Goal: Task Accomplishment & Management: Complete application form

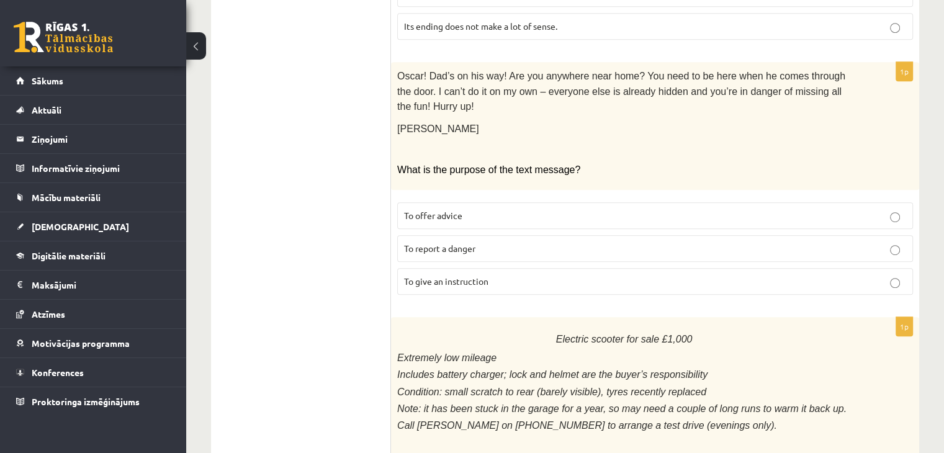
scroll to position [770, 0]
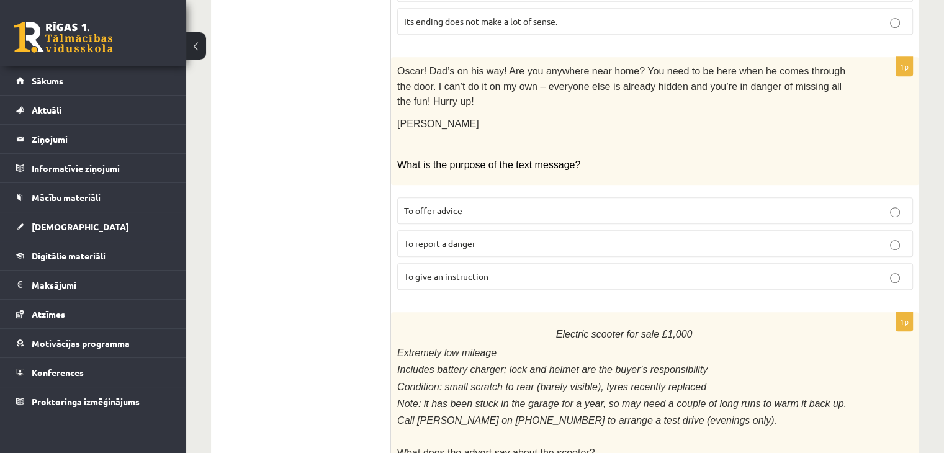
click at [879, 204] on p "To offer advice" at bounding box center [655, 210] width 502 height 13
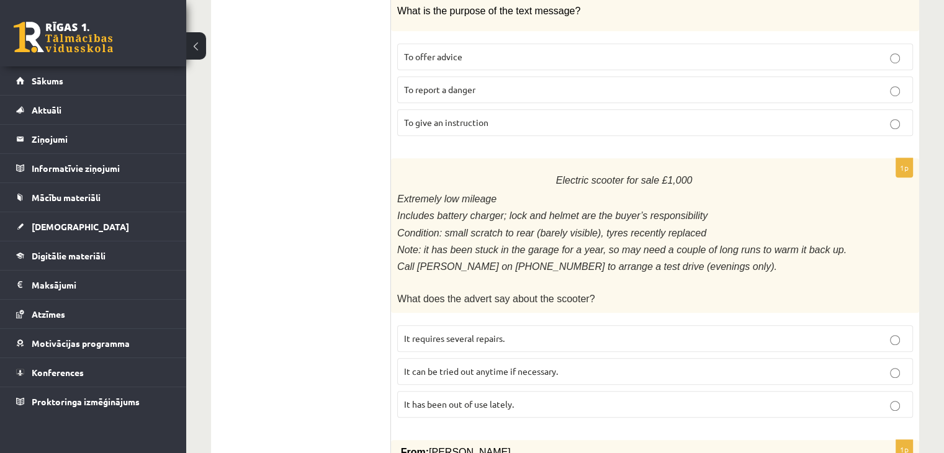
scroll to position [946, 0]
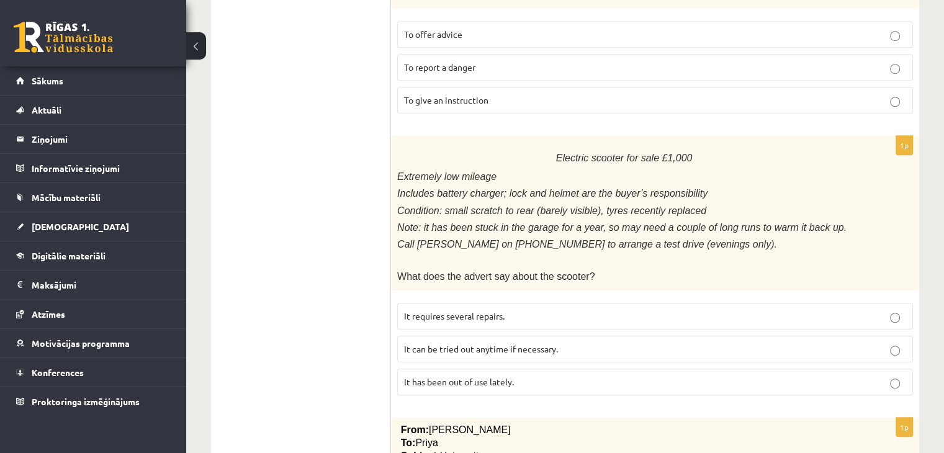
click at [760, 375] on p "It has been out of use lately." at bounding box center [655, 381] width 502 height 13
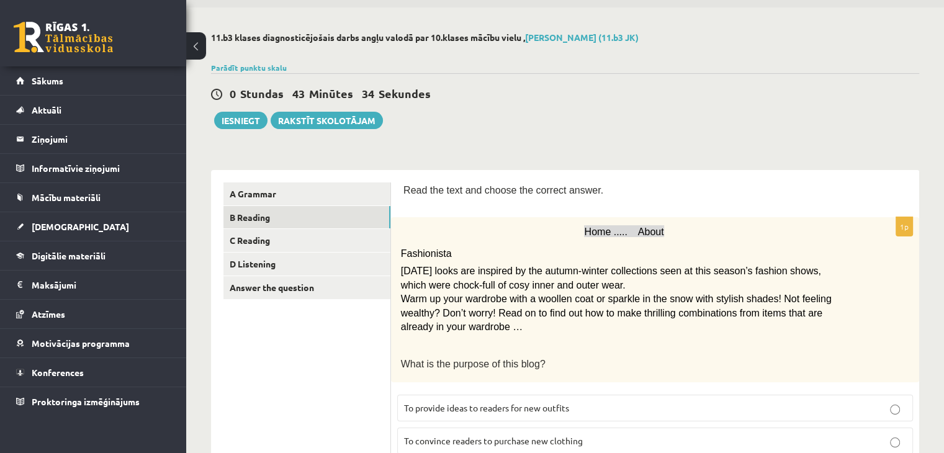
scroll to position [38, 0]
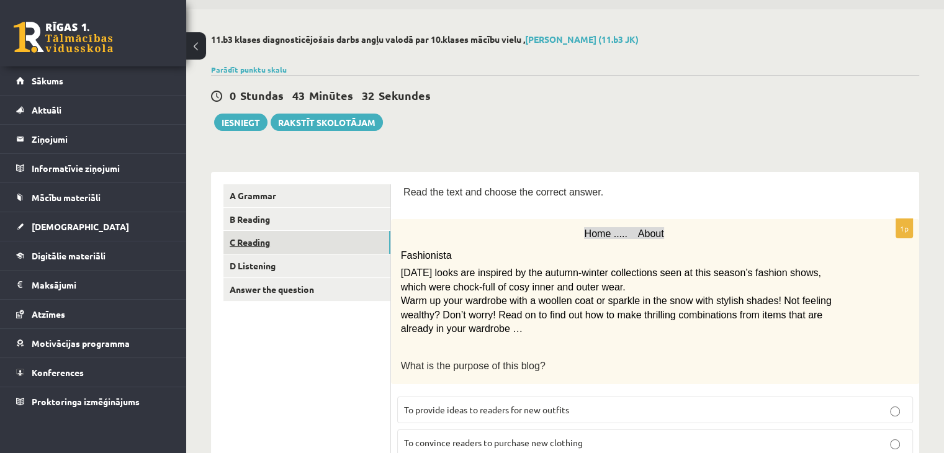
click at [246, 245] on link "C Reading" at bounding box center [306, 242] width 167 height 23
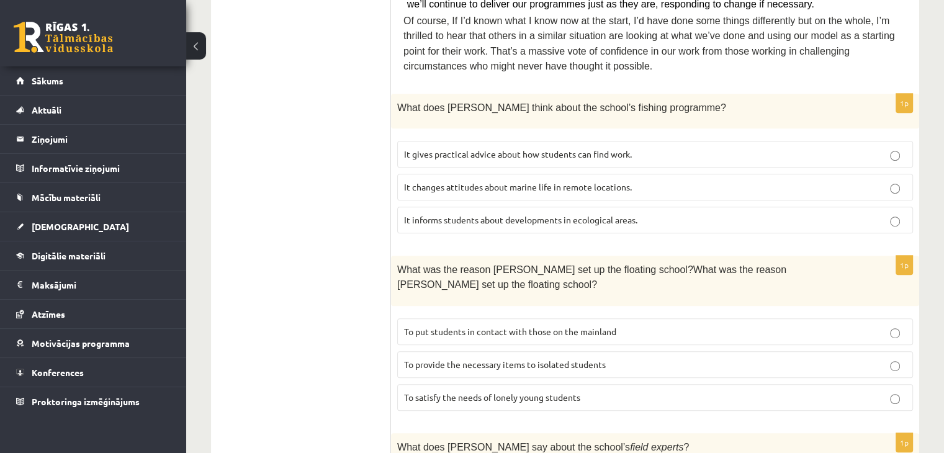
scroll to position [630, 0]
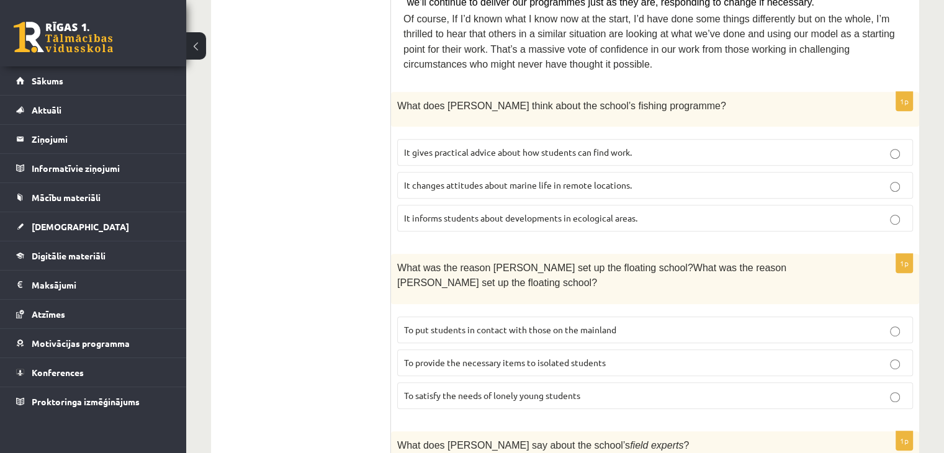
click at [774, 356] on p "To provide the necessary items to isolated students" at bounding box center [655, 362] width 502 height 13
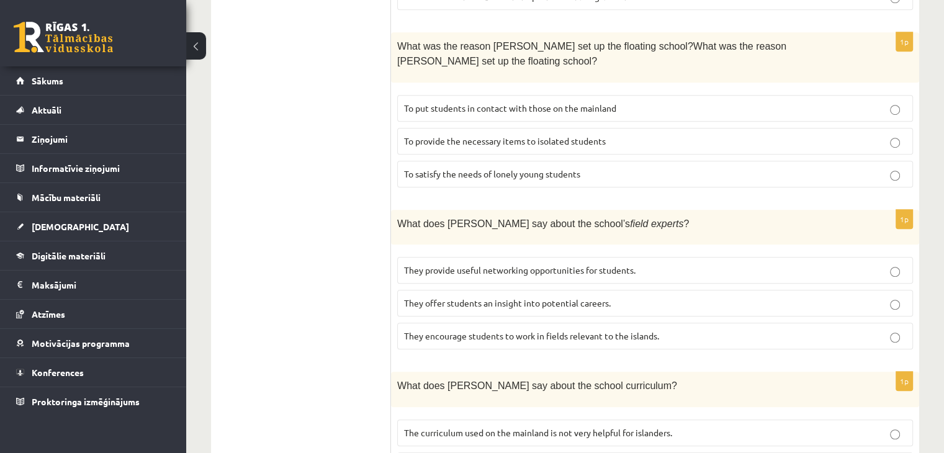
scroll to position [873, 0]
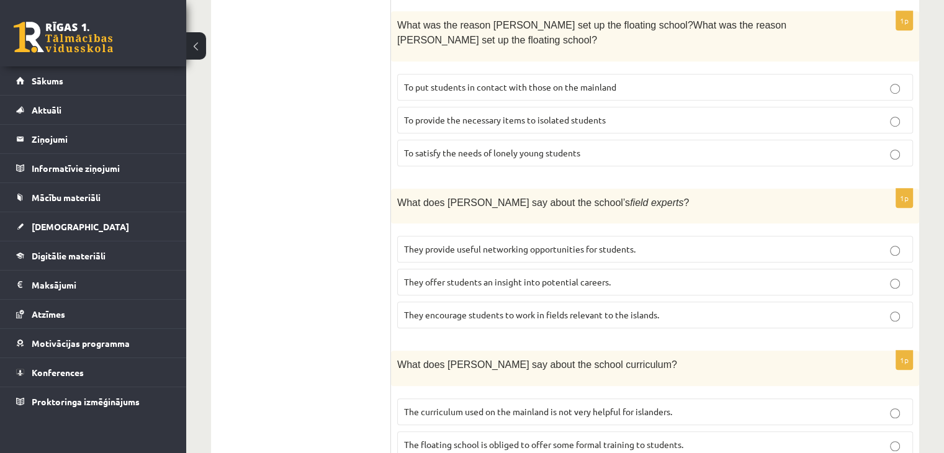
click at [859, 236] on label "They provide useful networking opportunities for students." at bounding box center [655, 249] width 516 height 27
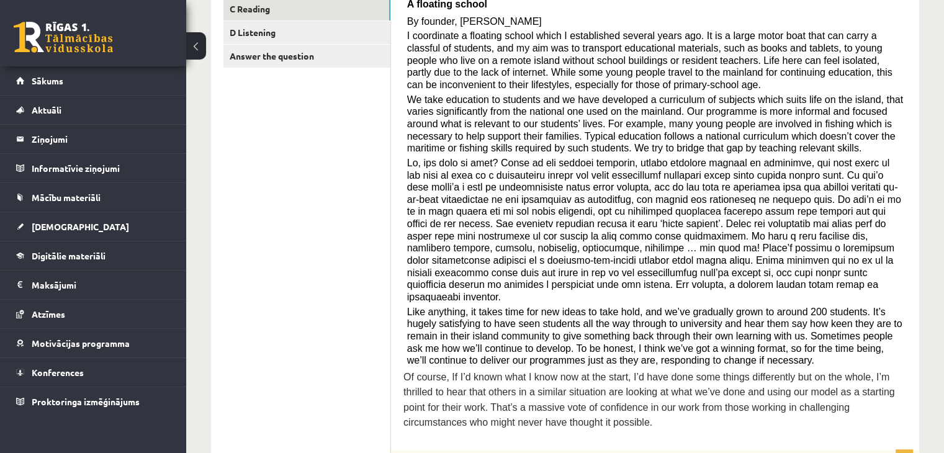
scroll to position [274, 0]
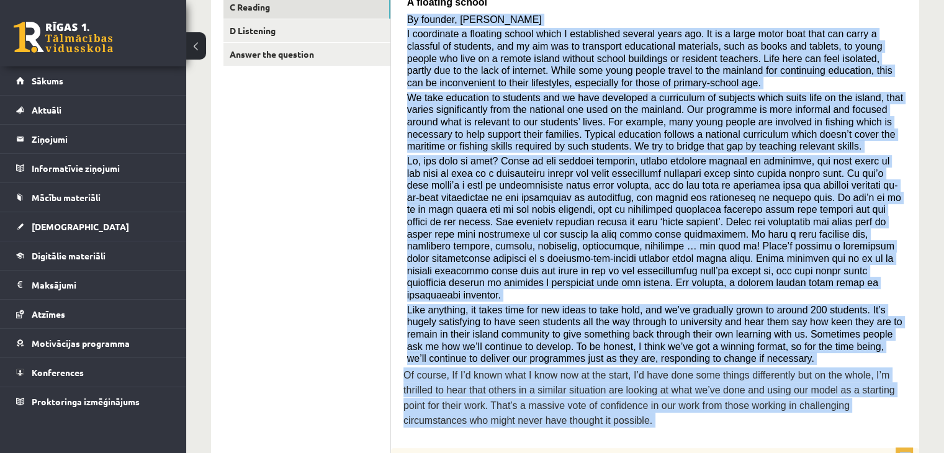
drag, startPoint x: 407, startPoint y: 17, endPoint x: 609, endPoint y: 426, distance: 456.0
click at [490, 397] on p "Of course, If I’d known what I know now at the start, I’d have done some things…" at bounding box center [654, 397] width 503 height 61
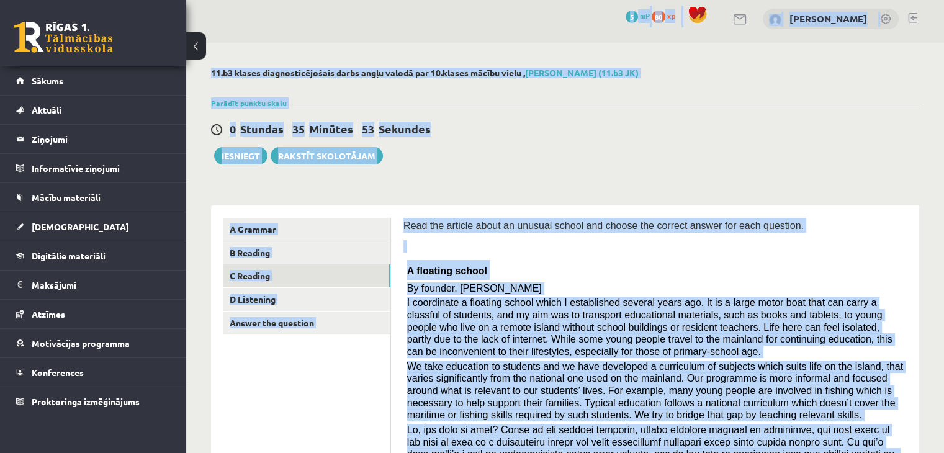
scroll to position [0, 0]
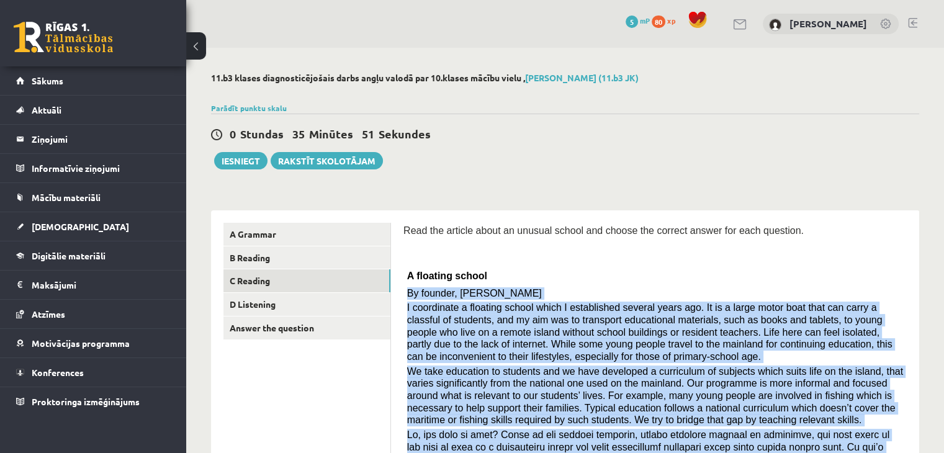
drag, startPoint x: 490, startPoint y: 397, endPoint x: 406, endPoint y: 290, distance: 135.3
copy div "By founder, Anna Domingo I coordinate a floating school which I established sev…"
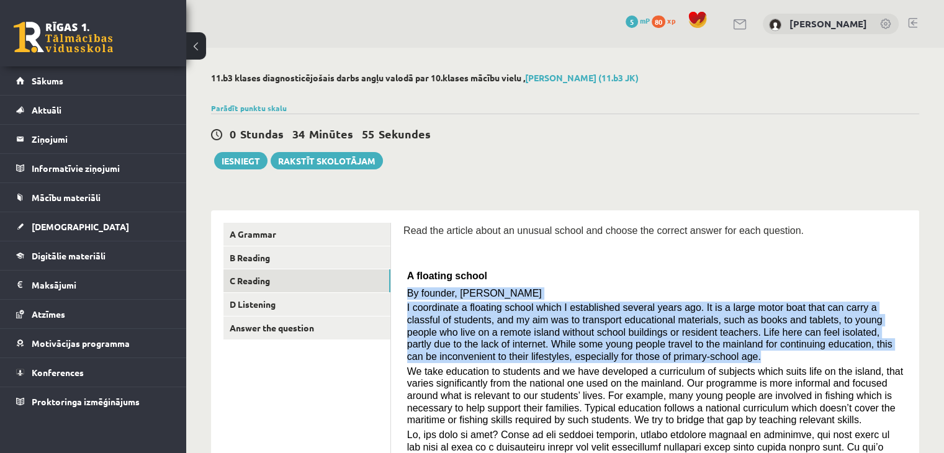
drag, startPoint x: 407, startPoint y: 292, endPoint x: 587, endPoint y: 353, distance: 190.2
copy div "By founder, Anna Domingo I coordinate a floating school which I established sev…"
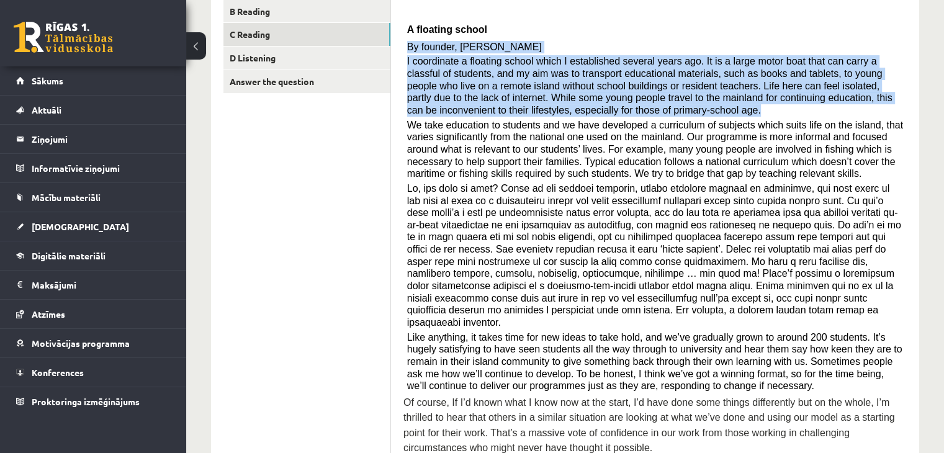
scroll to position [253, 0]
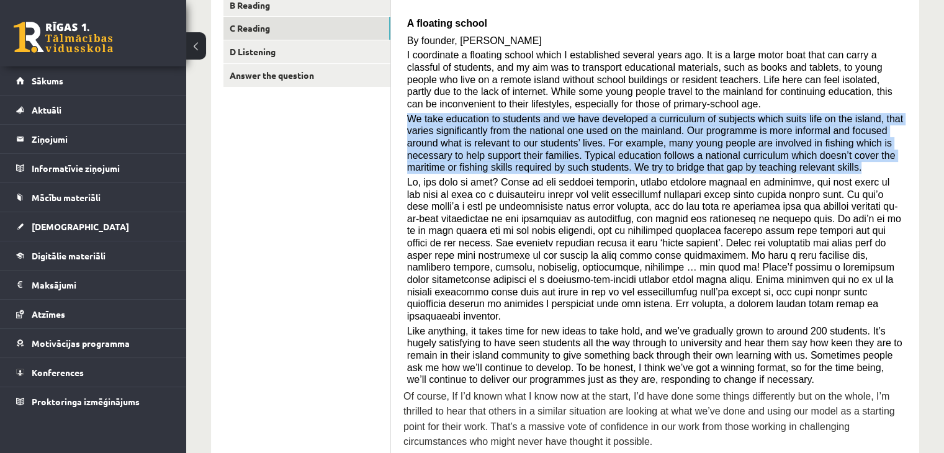
drag, startPoint x: 408, startPoint y: 117, endPoint x: 694, endPoint y: 167, distance: 290.5
click at [694, 167] on p "We take education to students and we have developed a curriculum of subjects wh…" at bounding box center [655, 143] width 496 height 61
copy span "We take education to students and we have developed a curriculum of subjects wh…"
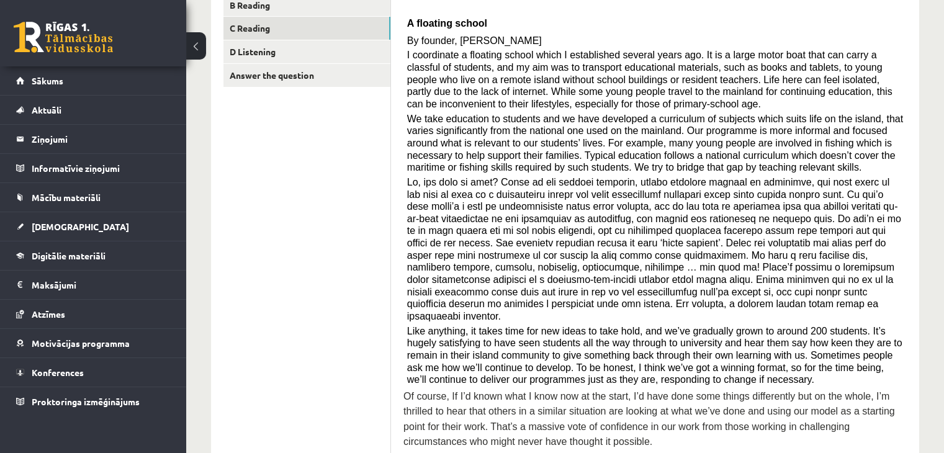
click at [405, 180] on div "Read the article about an unusual school and choose the correct answer for each…" at bounding box center [654, 213] width 503 height 487
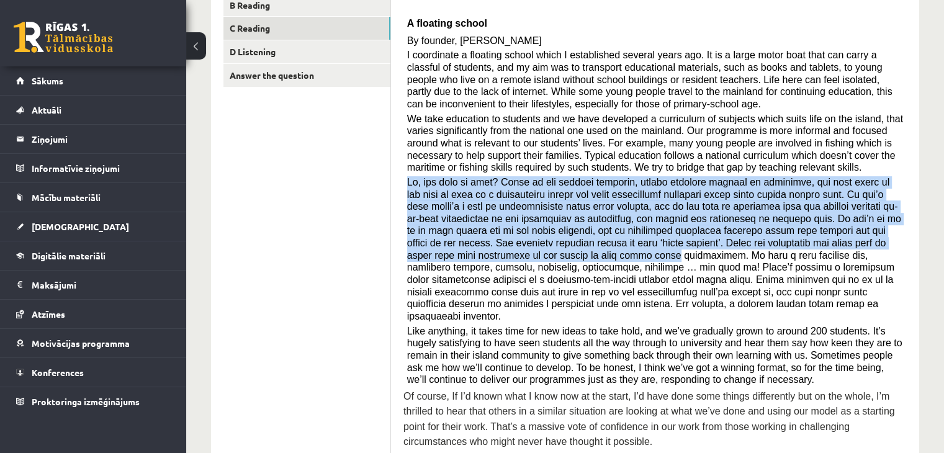
drag, startPoint x: 408, startPoint y: 181, endPoint x: 863, endPoint y: 240, distance: 458.8
click at [863, 240] on p at bounding box center [655, 249] width 496 height 146
copy span "So, how does it work? Those in the fishing industry, around isolated islands or…"
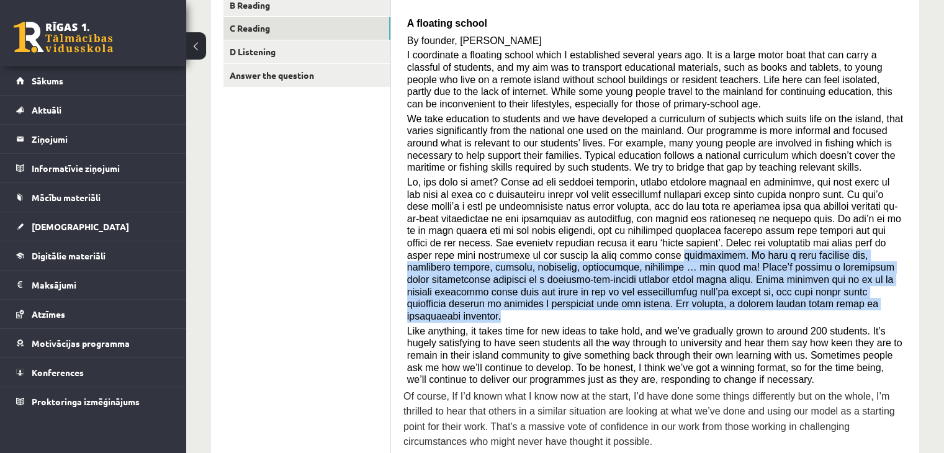
drag, startPoint x: 407, startPoint y: 256, endPoint x: 534, endPoint y: 301, distance: 134.5
click at [534, 301] on p at bounding box center [655, 249] width 496 height 146
copy span "professions. We have a good database now, including doctors, lawyers, engineers…"
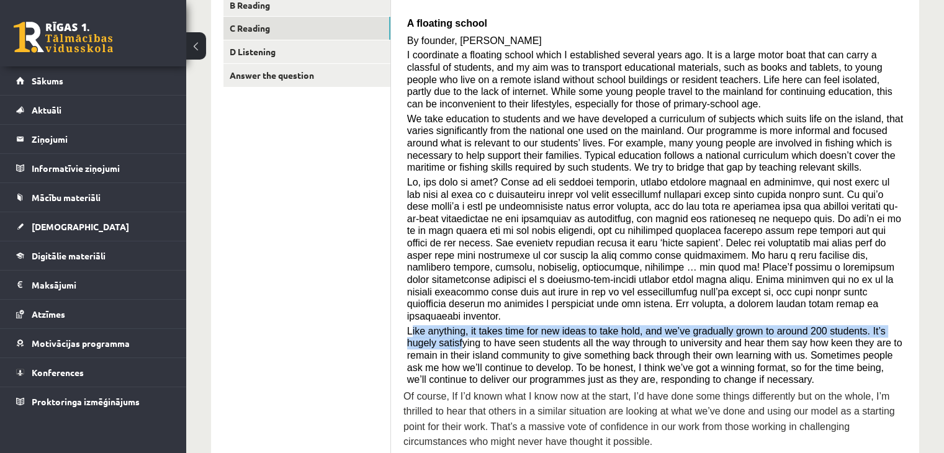
drag, startPoint x: 411, startPoint y: 319, endPoint x: 427, endPoint y: 325, distance: 17.3
click at [427, 326] on span "Like anything, it takes time for new ideas to take hold, and we’ve gradually gr…" at bounding box center [654, 356] width 495 height 60
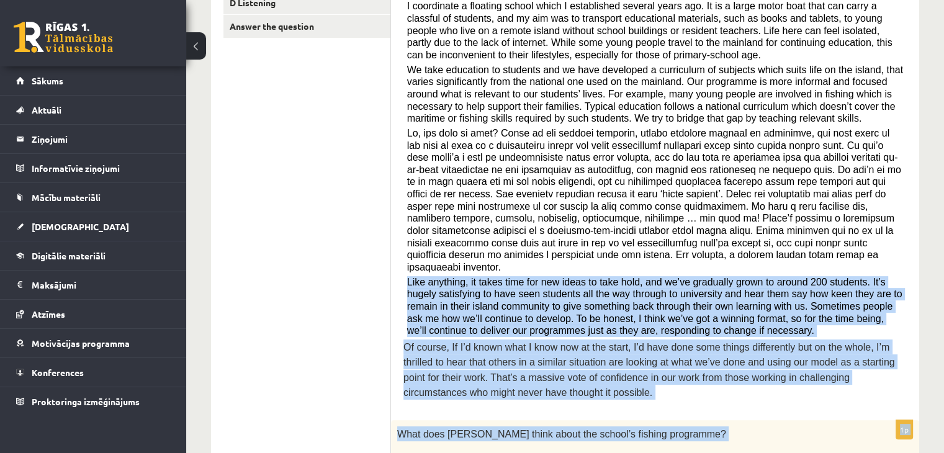
scroll to position [325, 0]
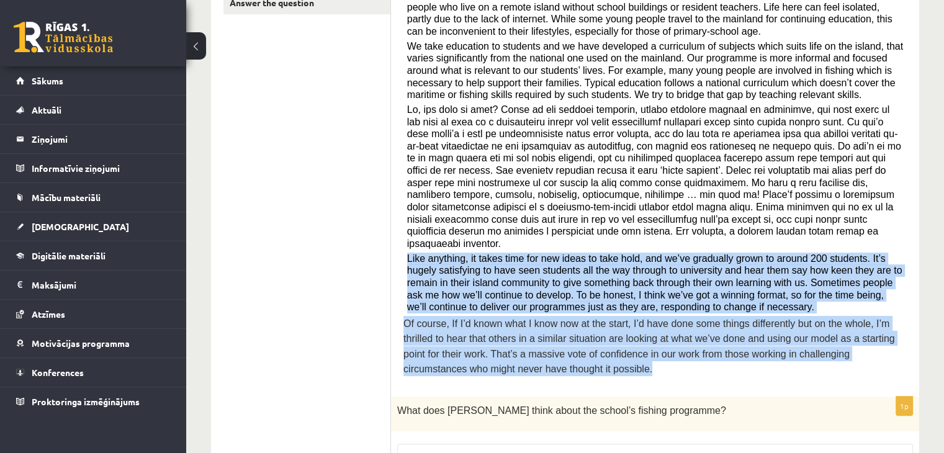
drag, startPoint x: 407, startPoint y: 316, endPoint x: 653, endPoint y: 352, distance: 248.4
click at [653, 352] on div "Read the article about an unusual school and choose the correct answer for each…" at bounding box center [654, 141] width 503 height 487
copy div "Like anything, it takes time for new ideas to take hold, and we’ve gradually gr…"
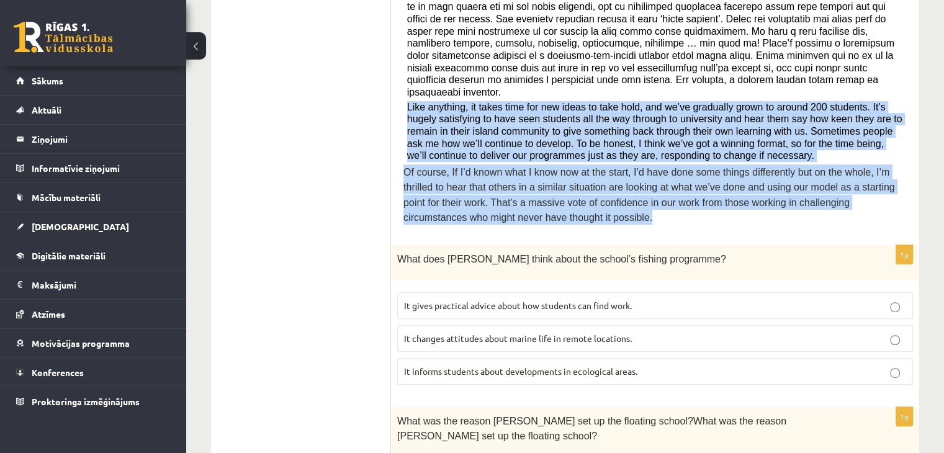
scroll to position [481, 0]
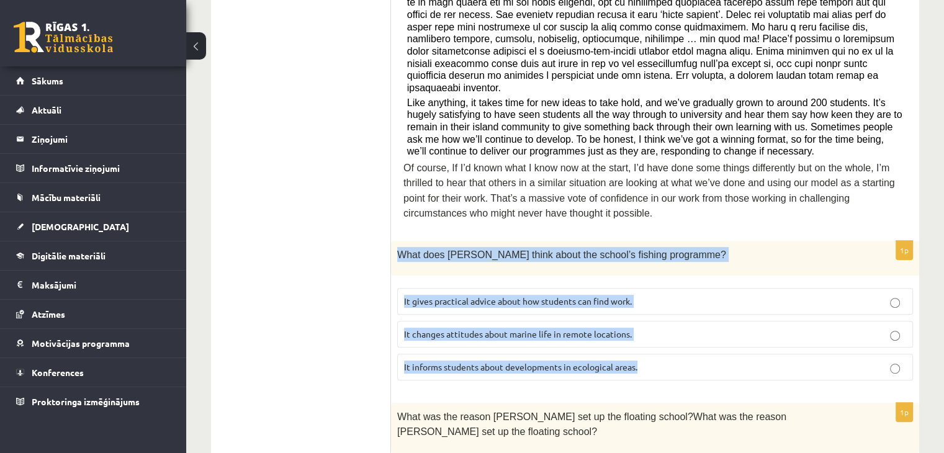
drag, startPoint x: 397, startPoint y: 239, endPoint x: 643, endPoint y: 354, distance: 271.2
click at [643, 354] on div "1p What does Anna think about the school’s fishing programme? It gives practica…" at bounding box center [655, 316] width 528 height 150
copy div "What does Anna think about the school’s fishing programme? It gives practical a…"
click at [900, 295] on p "It gives practical advice about how students can find work." at bounding box center [655, 301] width 502 height 13
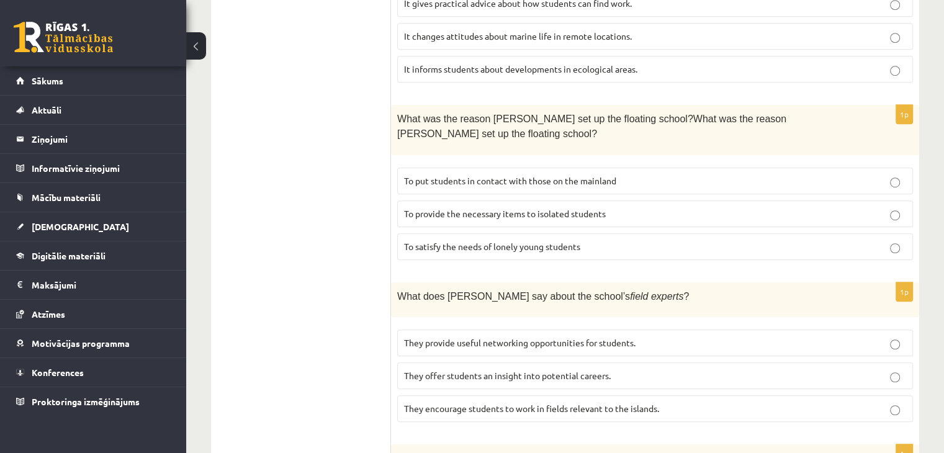
scroll to position [794, 0]
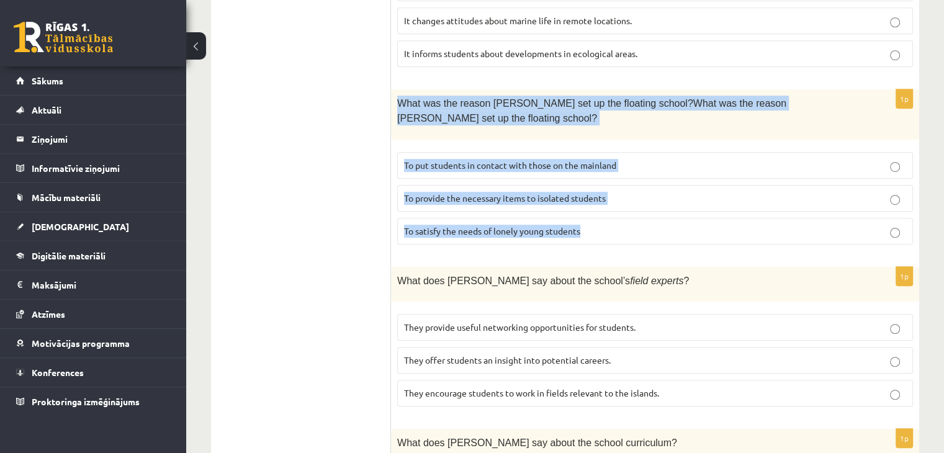
drag, startPoint x: 397, startPoint y: 81, endPoint x: 634, endPoint y: 207, distance: 268.5
click at [634, 207] on div "1p What was the reason Anna set up the floating school?What was the reason Anna…" at bounding box center [655, 171] width 528 height 165
copy div "What was the reason Anna set up the floating school?What was the reason Anna se…"
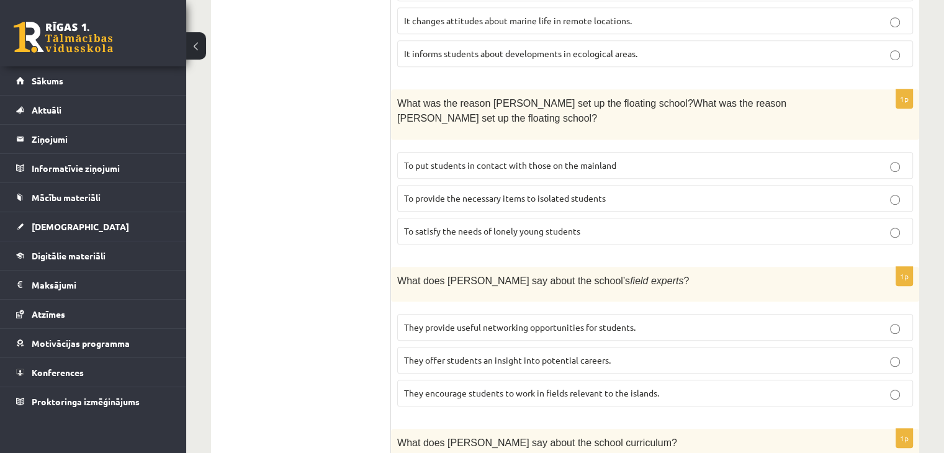
click at [635, 354] on p "They offer students an insight into potential careers." at bounding box center [655, 360] width 502 height 13
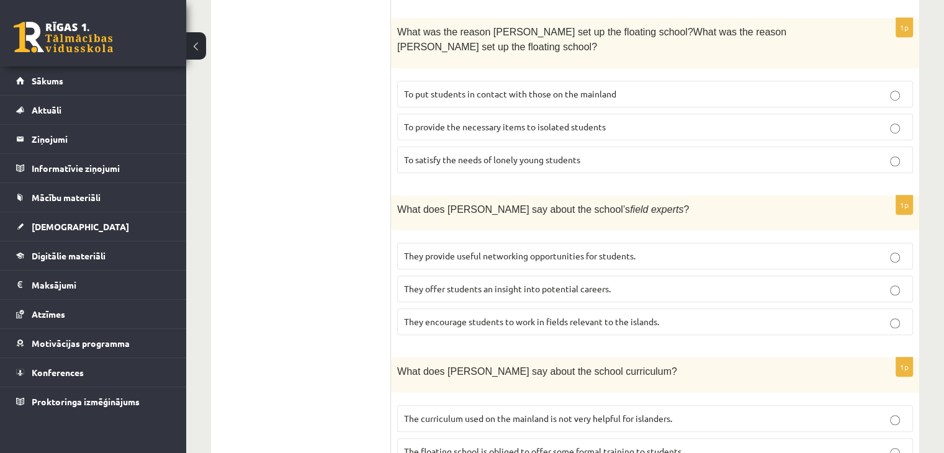
scroll to position [895, 0]
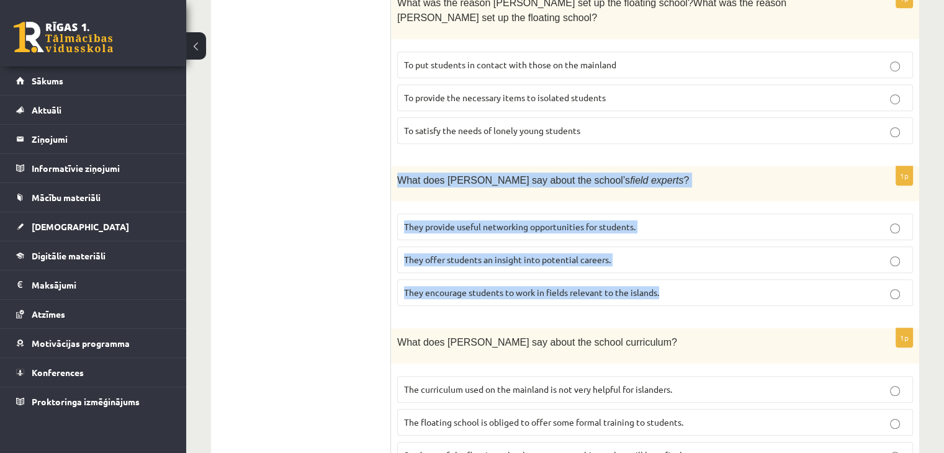
drag, startPoint x: 400, startPoint y: 140, endPoint x: 663, endPoint y: 264, distance: 290.9
click at [663, 264] on div "1p What does Anna say about the school’s field experts ? They provide useful ne…" at bounding box center [655, 241] width 528 height 150
copy div "What does Anna say about the school’s field experts ? They provide useful netwo…"
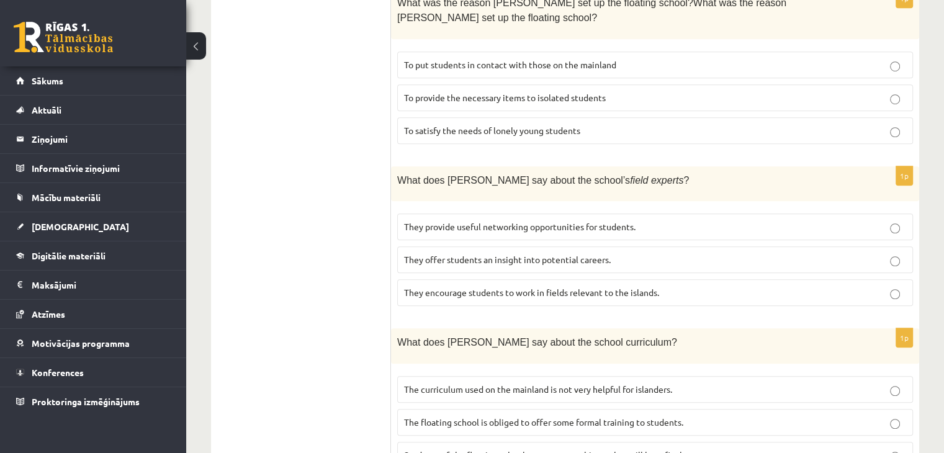
click at [771, 383] on p "The curriculum used on the mainland is not very helpful for islanders." at bounding box center [655, 389] width 502 height 13
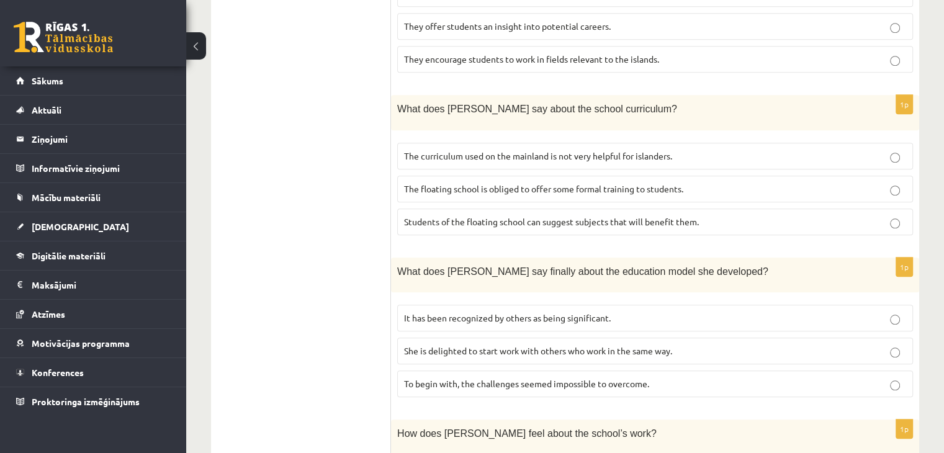
scroll to position [1162, 0]
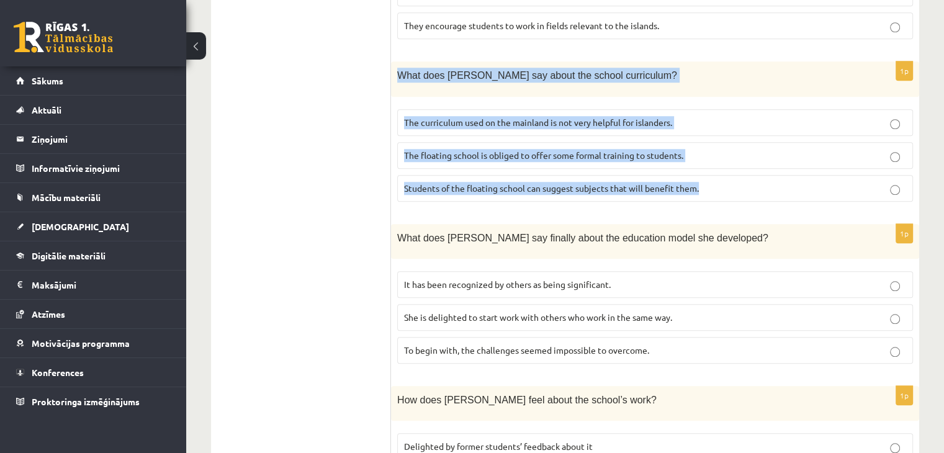
drag, startPoint x: 400, startPoint y: 32, endPoint x: 702, endPoint y: 158, distance: 328.0
click at [702, 158] on div "1p What does Anna say about the school curriculum? The curriculum used on the m…" at bounding box center [655, 136] width 528 height 150
click at [748, 149] on p "The floating school is obliged to offer some formal training to students." at bounding box center [655, 155] width 502 height 13
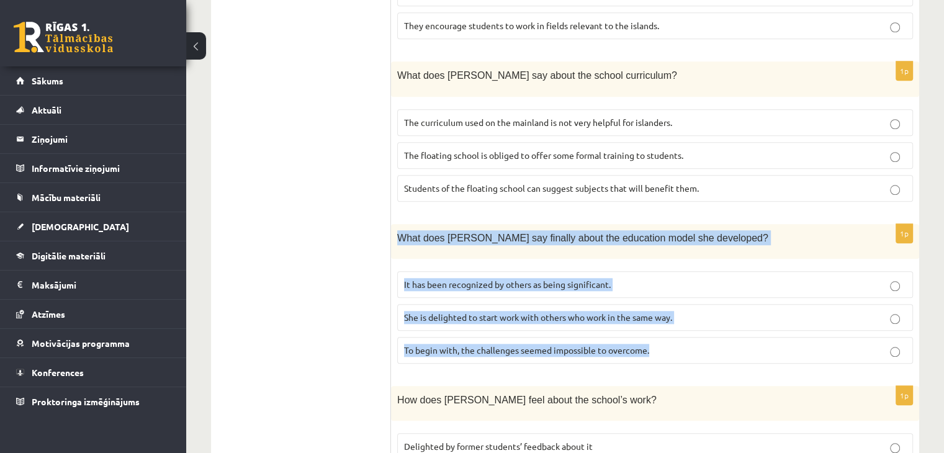
drag, startPoint x: 395, startPoint y: 194, endPoint x: 660, endPoint y: 323, distance: 295.0
click at [660, 323] on div "1p What does Anna say finally about the education model she developed? It has b…" at bounding box center [655, 299] width 528 height 150
click at [897, 304] on label "She is delighted to start work with others who work in the same way." at bounding box center [655, 317] width 516 height 27
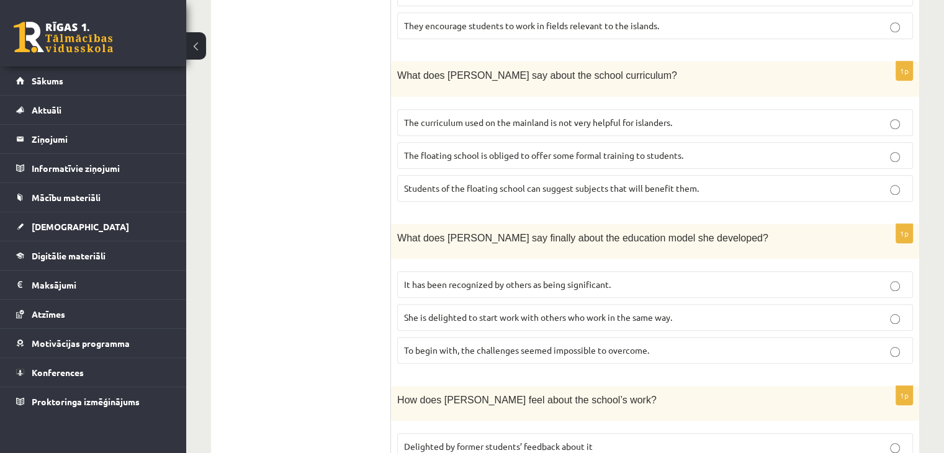
scroll to position [1235, 0]
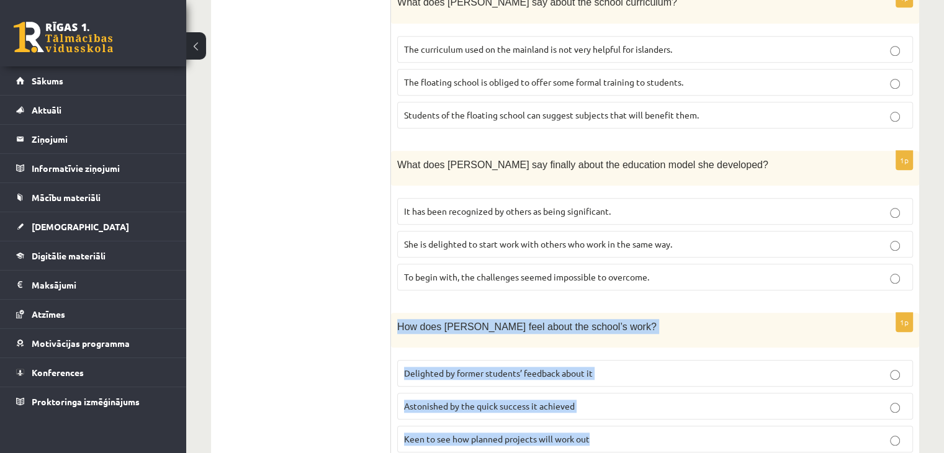
drag, startPoint x: 399, startPoint y: 281, endPoint x: 604, endPoint y: 404, distance: 239.4
click at [604, 404] on div "1p How does Anna feel about the school’s work? Delighted by former students’ fe…" at bounding box center [655, 388] width 528 height 150
click at [701, 400] on p "Astonished by the quick success it achieved" at bounding box center [655, 406] width 502 height 13
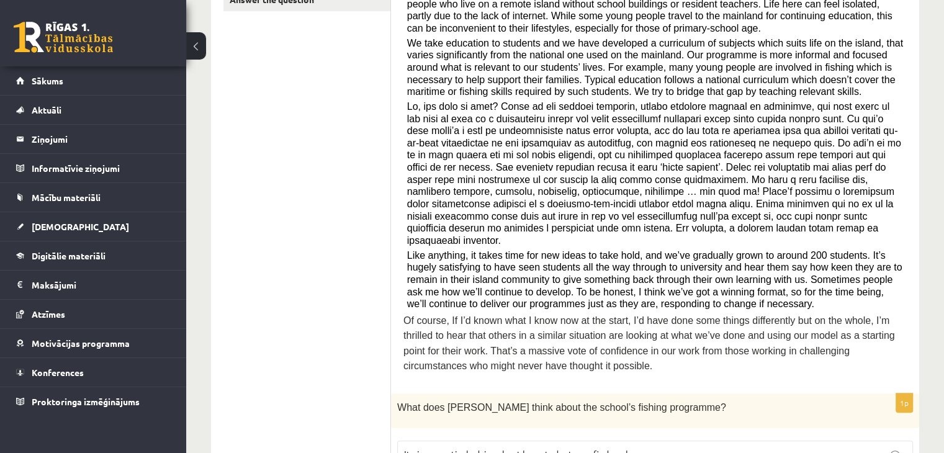
scroll to position [0, 0]
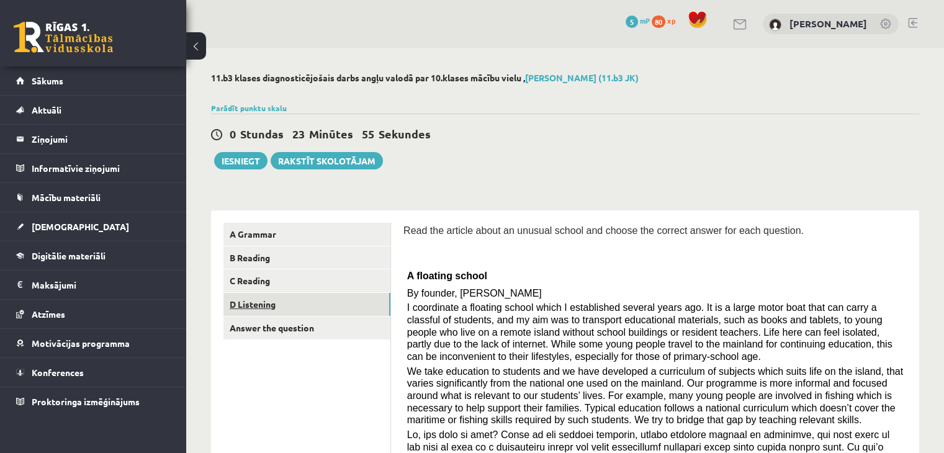
click at [274, 300] on link "D Listening" at bounding box center [306, 304] width 167 height 23
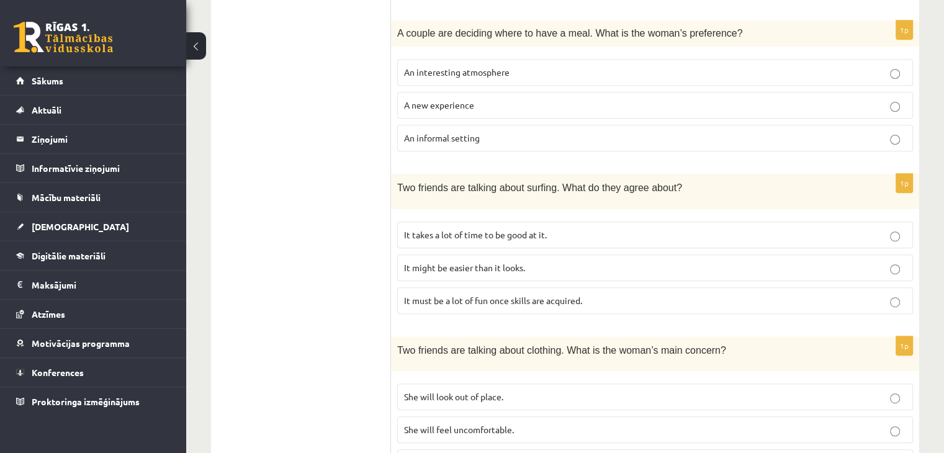
scroll to position [603, 0]
click at [819, 231] on p "It takes a lot of time to be good at it." at bounding box center [655, 233] width 502 height 13
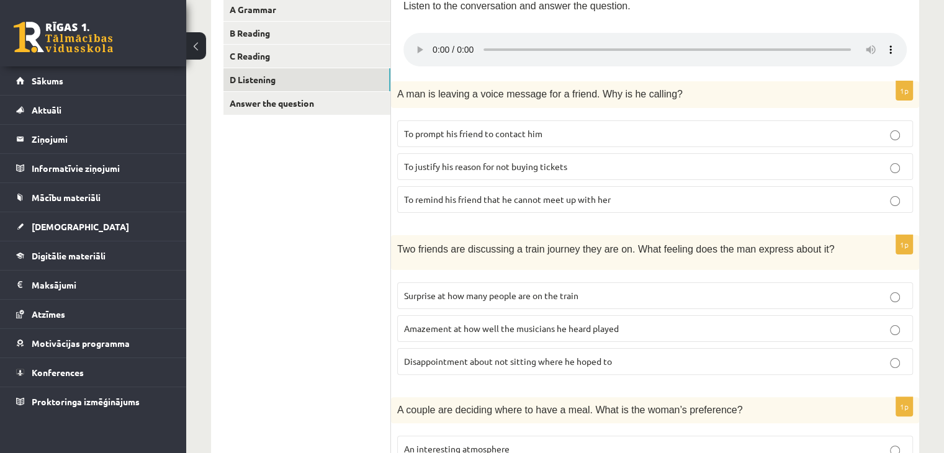
scroll to position [229, 0]
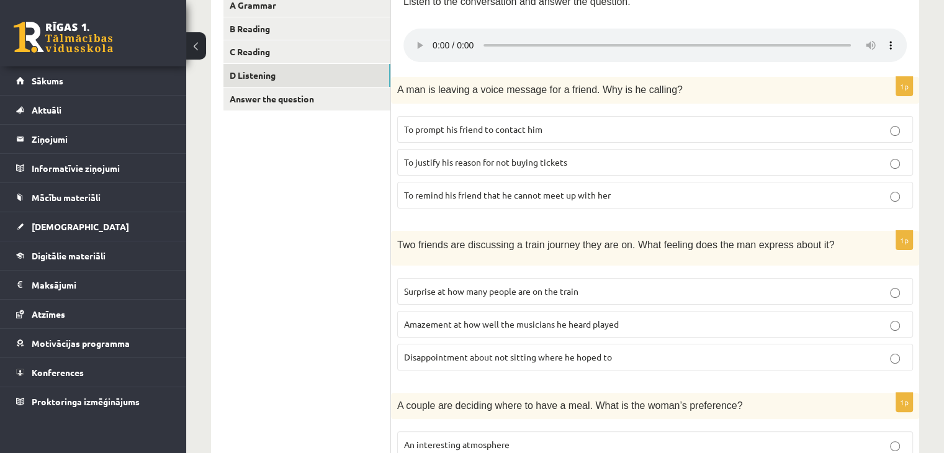
click at [667, 127] on p "To prompt his friend to contact him" at bounding box center [655, 129] width 502 height 13
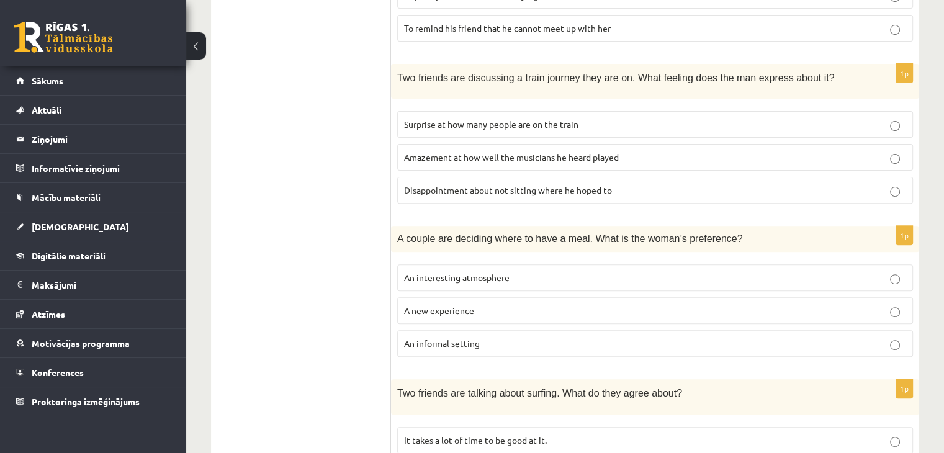
scroll to position [825, 0]
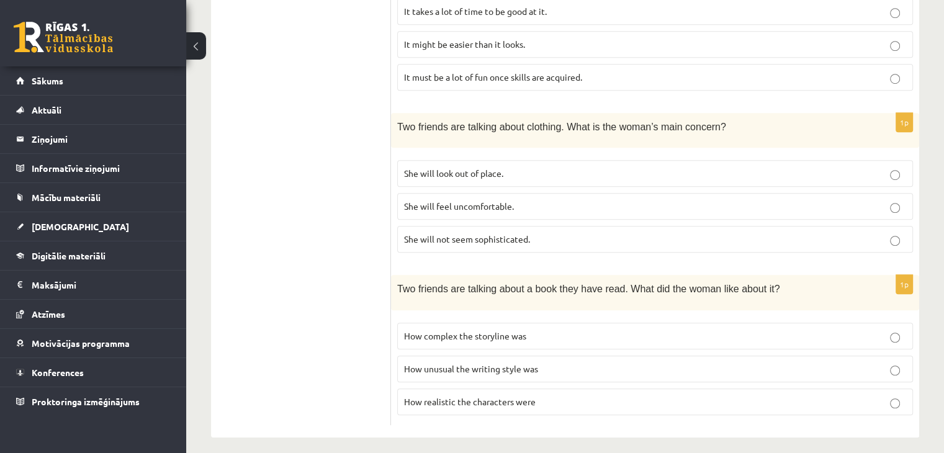
click at [626, 396] on p "How realistic the characters were" at bounding box center [655, 401] width 502 height 13
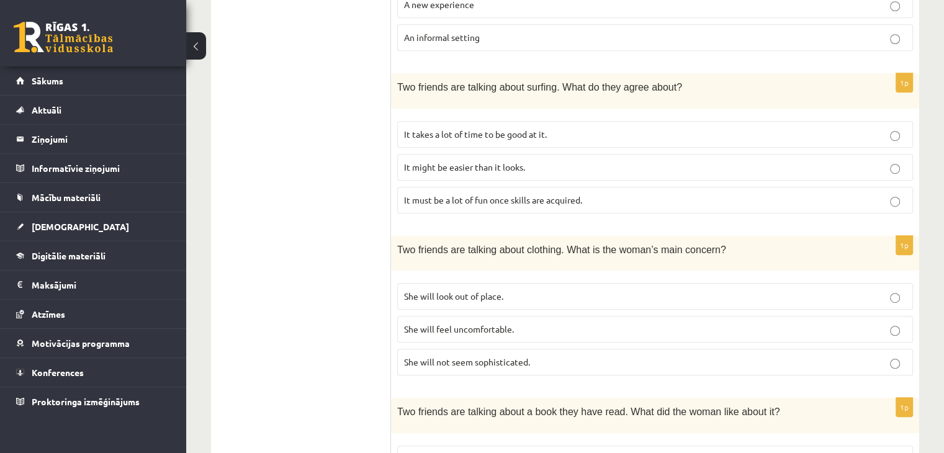
scroll to position [701, 0]
click at [524, 291] on p "She will look out of place." at bounding box center [655, 297] width 502 height 13
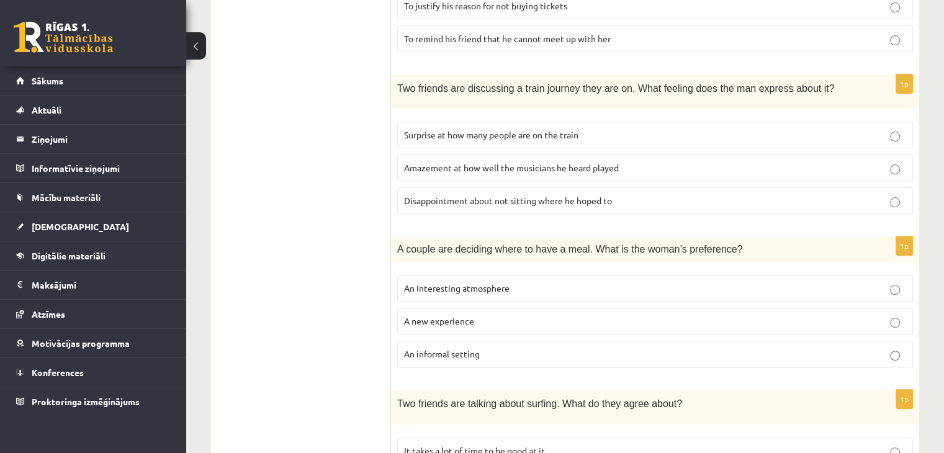
scroll to position [377, 0]
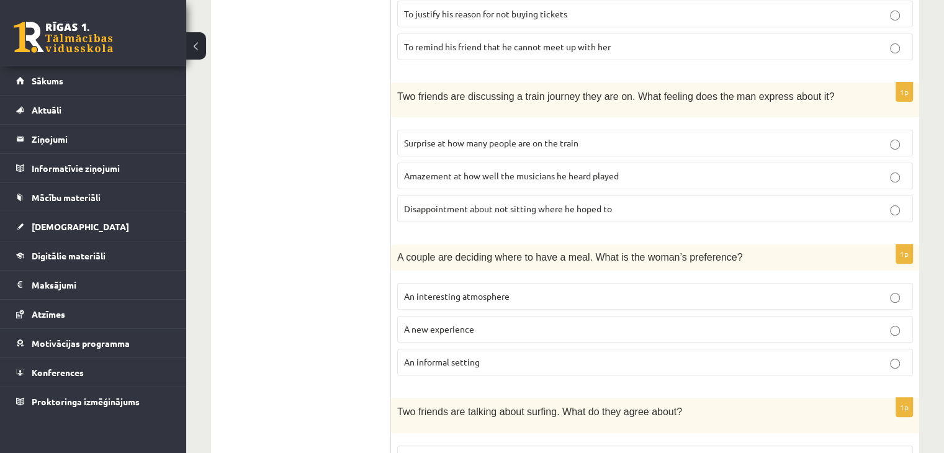
click at [685, 199] on label "Disappointment about not sitting where he hoped to" at bounding box center [655, 208] width 516 height 27
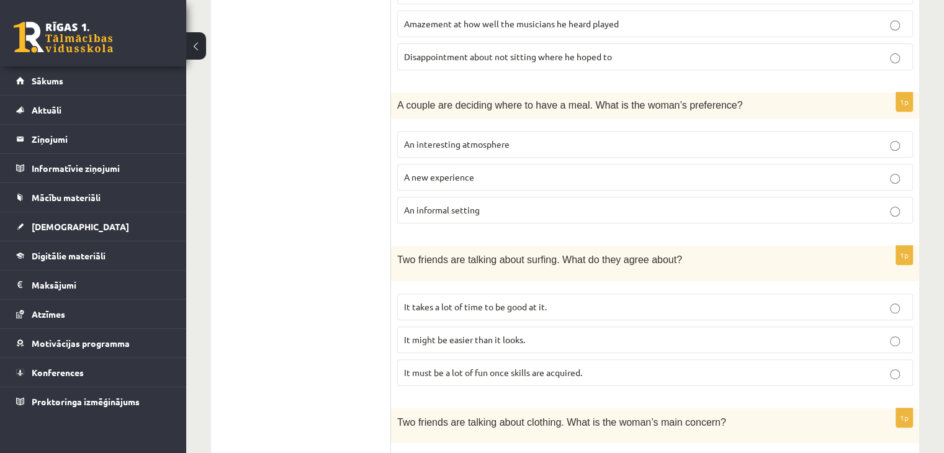
scroll to position [532, 0]
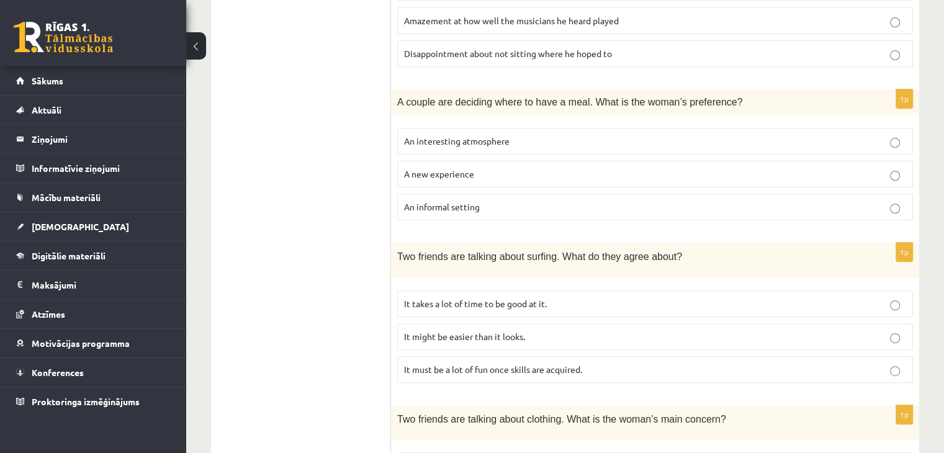
click at [589, 169] on p "A new experience" at bounding box center [655, 174] width 502 height 13
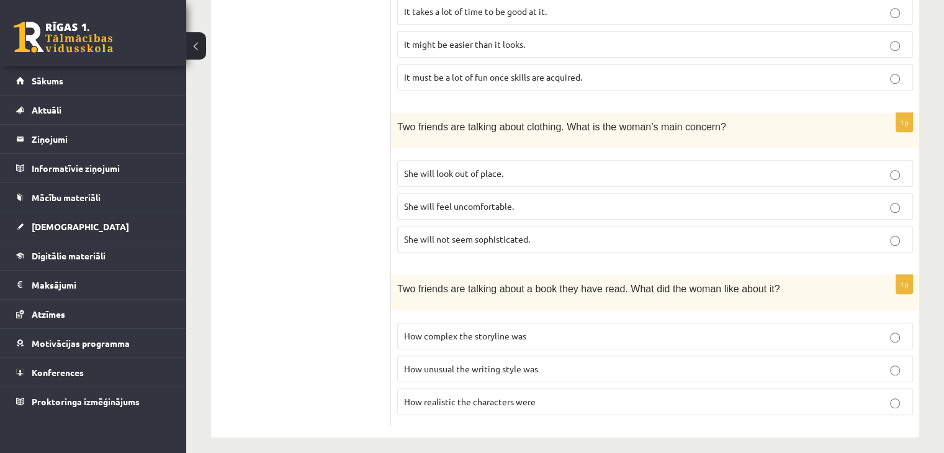
scroll to position [0, 0]
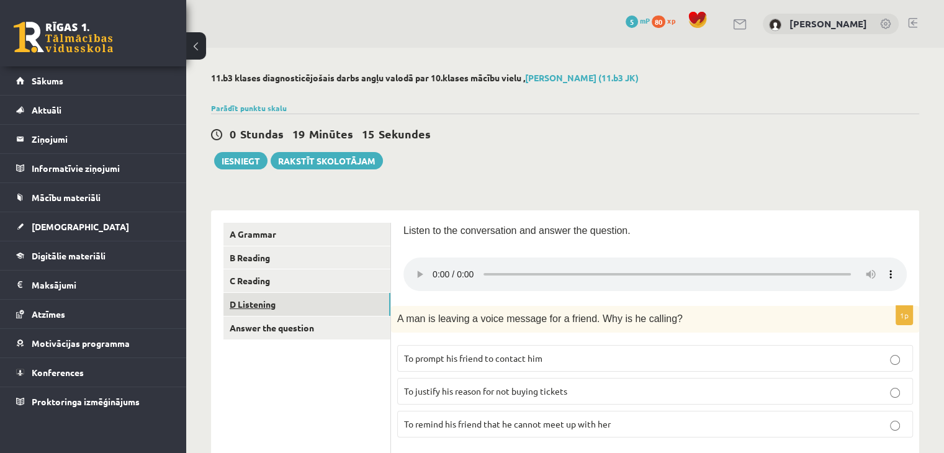
click at [296, 313] on link "D Listening" at bounding box center [306, 304] width 167 height 23
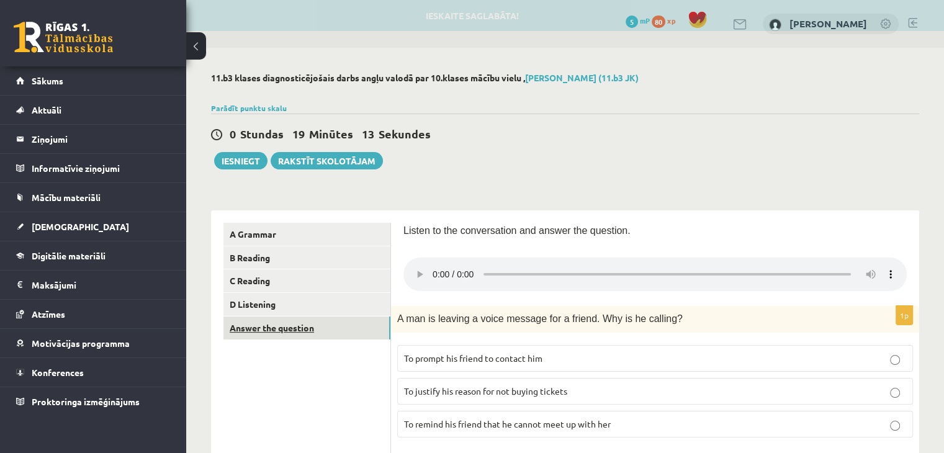
click at [276, 328] on link "Answer the question" at bounding box center [306, 327] width 167 height 23
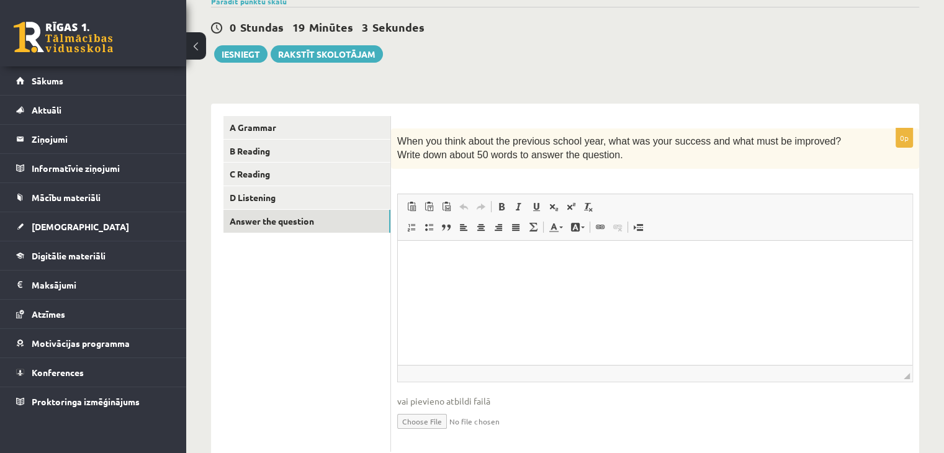
scroll to position [143, 0]
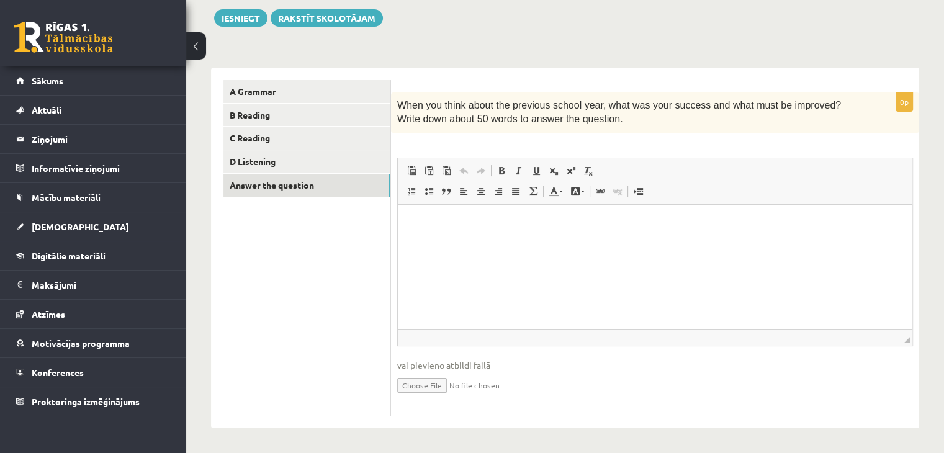
click at [456, 235] on html at bounding box center [655, 223] width 514 height 38
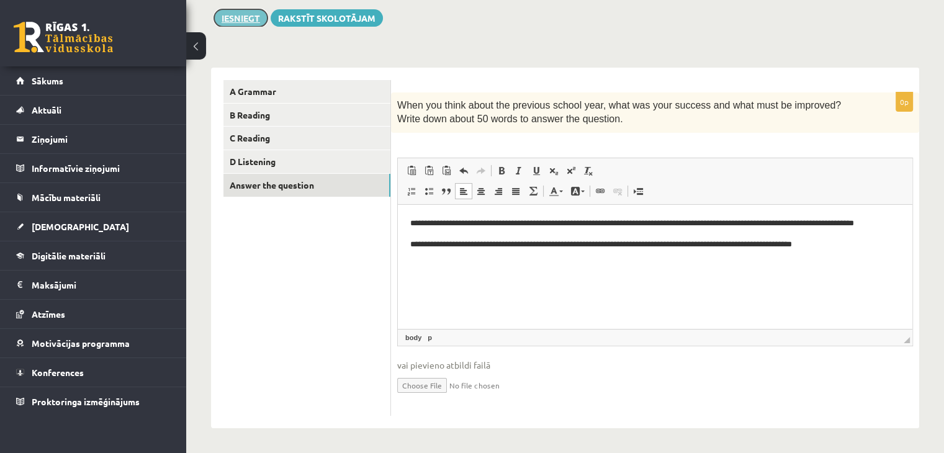
click at [236, 13] on button "Iesniegt" at bounding box center [240, 17] width 53 height 17
